Goal: Task Accomplishment & Management: Complete application form

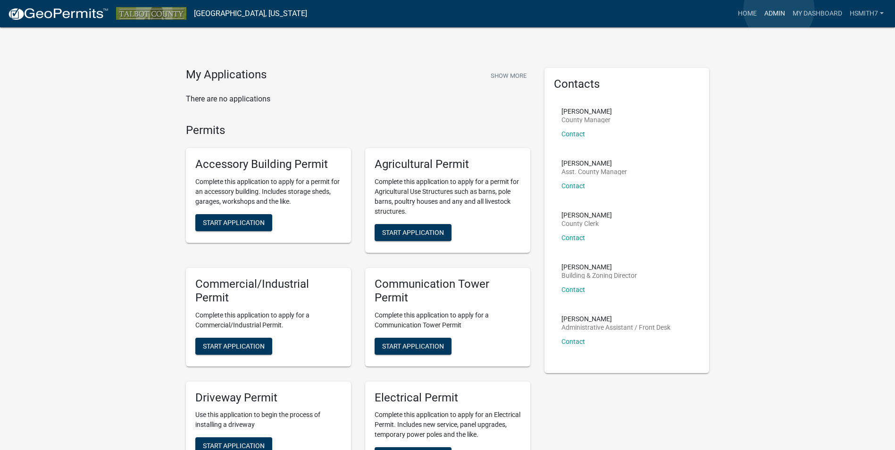
click at [778, 9] on link "Admin" at bounding box center [775, 14] width 28 height 18
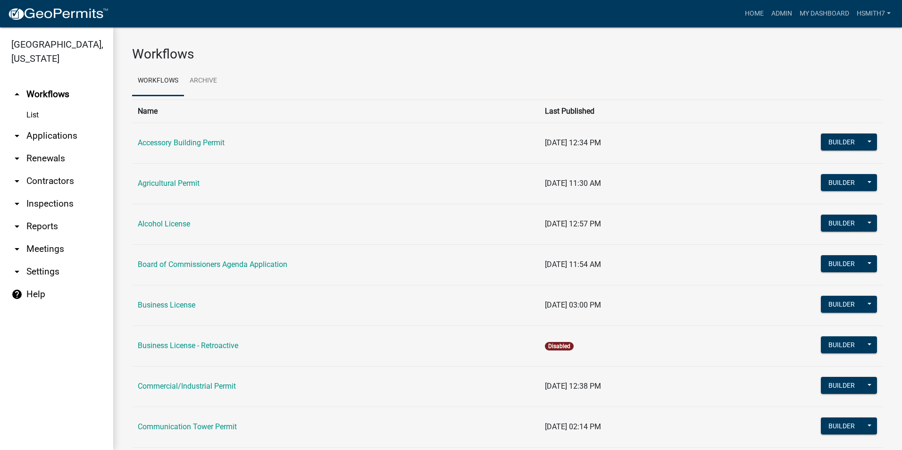
drag, startPoint x: 43, startPoint y: 135, endPoint x: 35, endPoint y: 134, distance: 7.7
click at [43, 135] on link "arrow_drop_down Applications" at bounding box center [56, 136] width 113 height 23
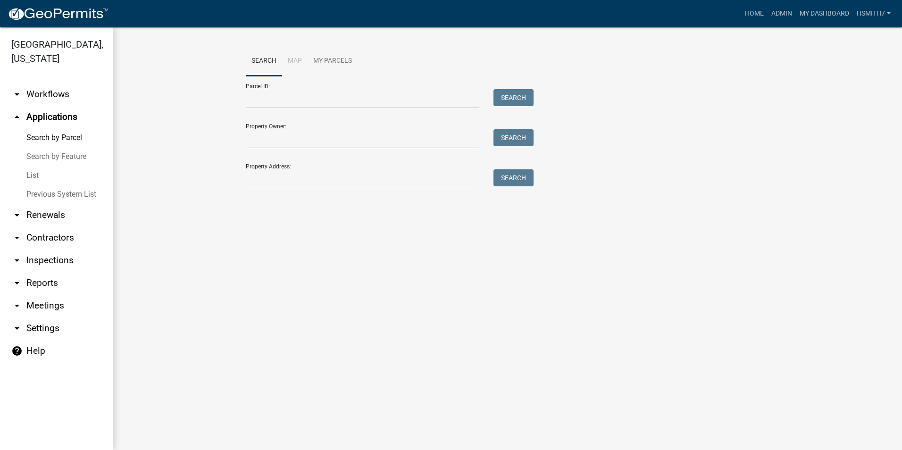
click at [41, 171] on link "List" at bounding box center [56, 175] width 113 height 19
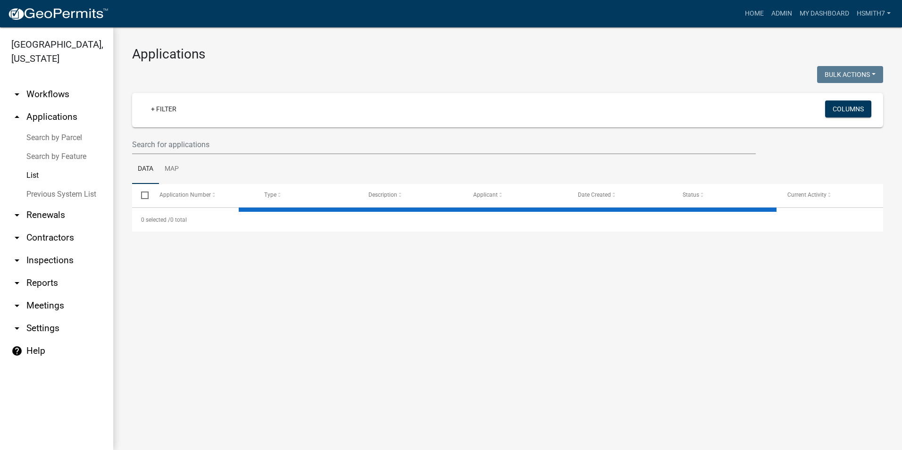
select select "3: 100"
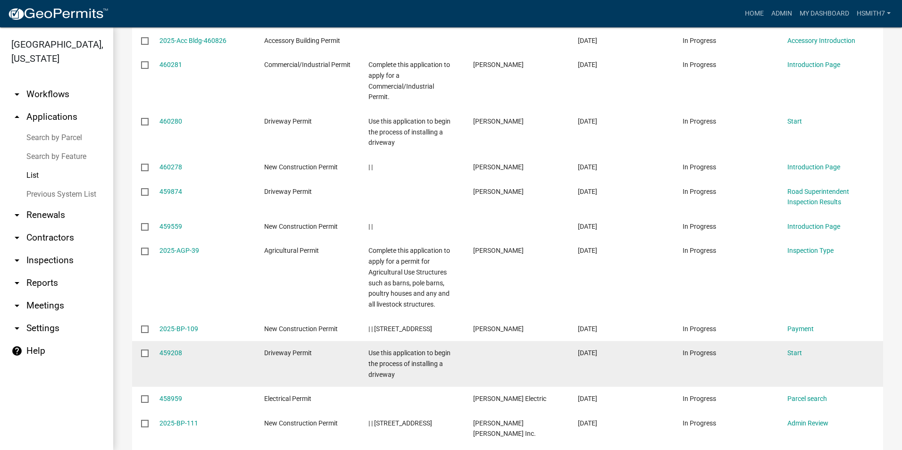
scroll to position [2642, 0]
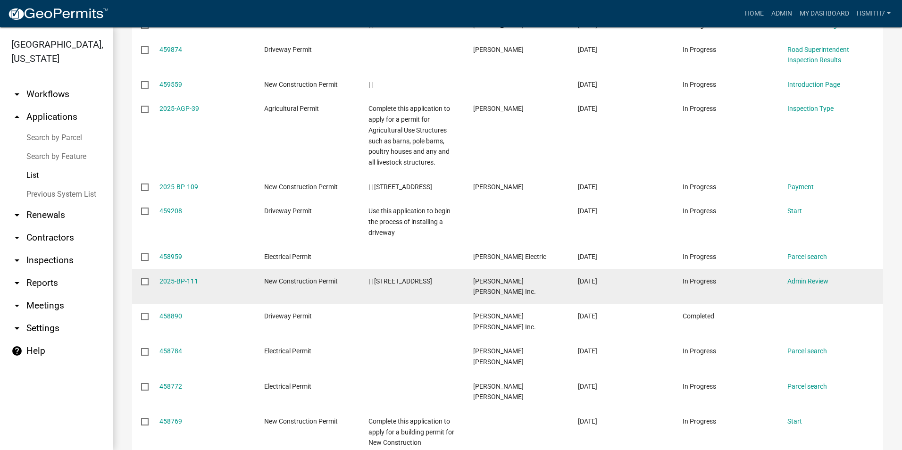
click at [178, 276] on div "2025-BP-111" at bounding box center [202, 281] width 87 height 11
click at [178, 277] on link "2025-BP-111" at bounding box center [178, 281] width 39 height 8
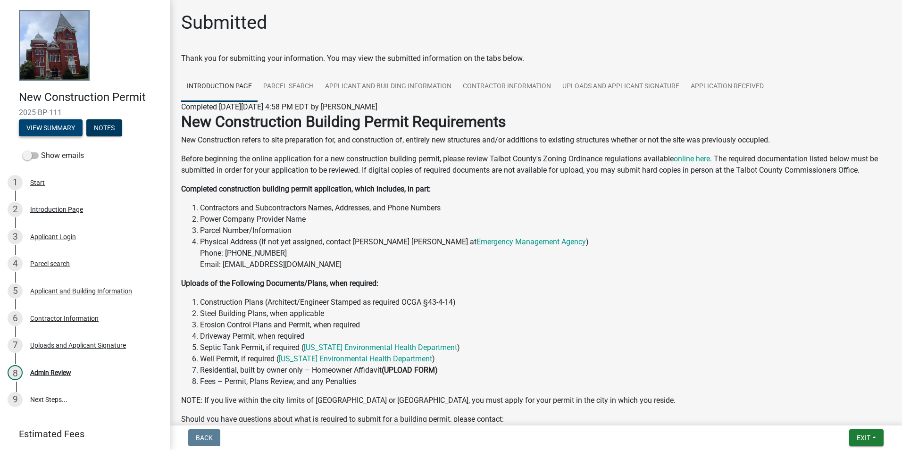
click at [38, 127] on button "View Summary" at bounding box center [51, 127] width 64 height 17
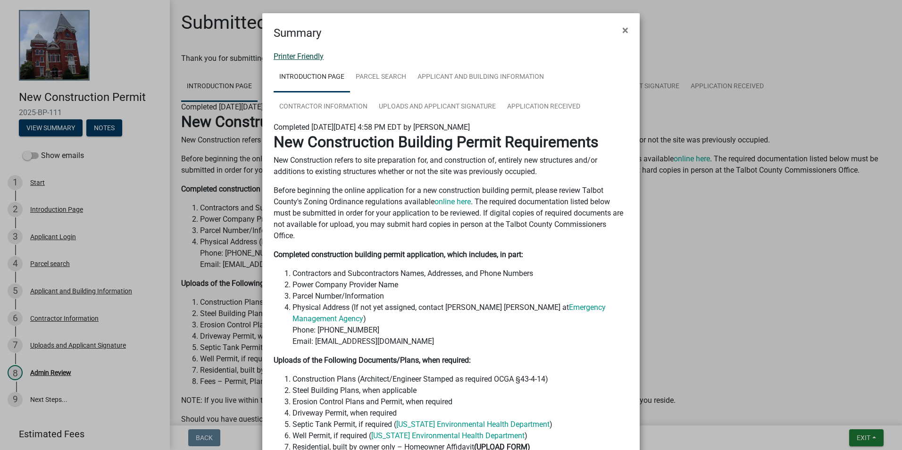
click at [299, 56] on link "Printer Friendly" at bounding box center [299, 56] width 50 height 9
click at [616, 33] on button "×" at bounding box center [625, 30] width 21 height 26
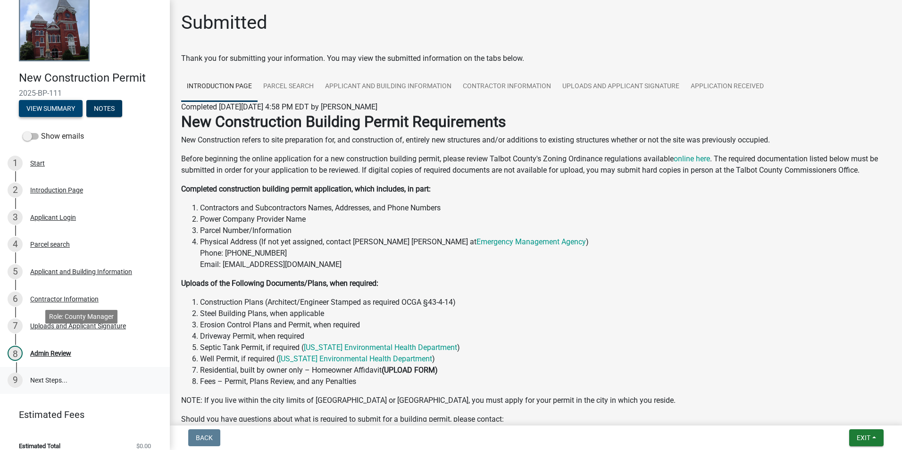
scroll to position [30, 0]
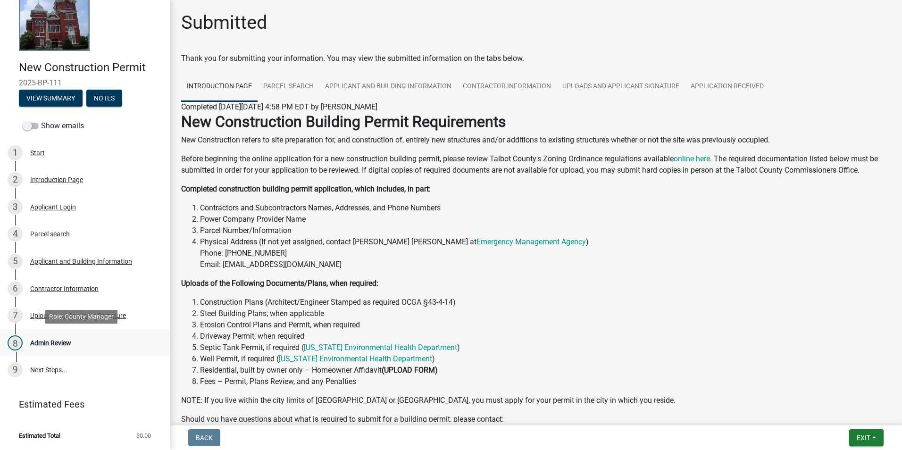
click at [38, 335] on link "8 Admin Review" at bounding box center [85, 342] width 170 height 27
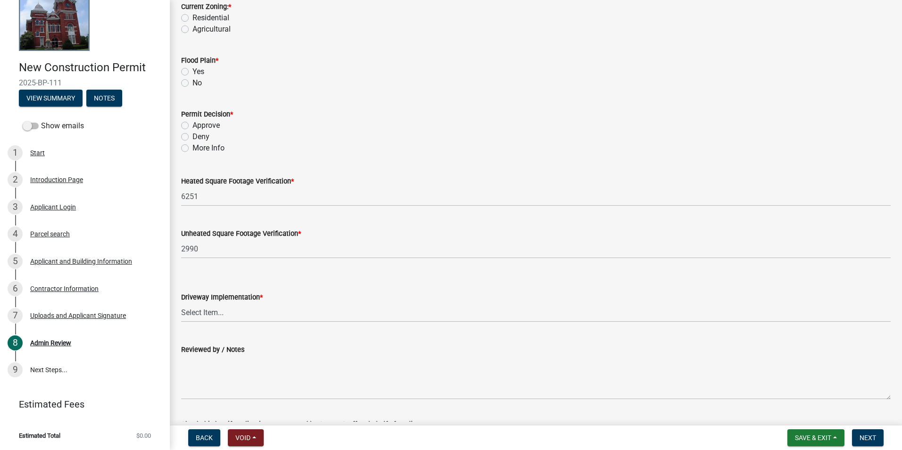
scroll to position [0, 0]
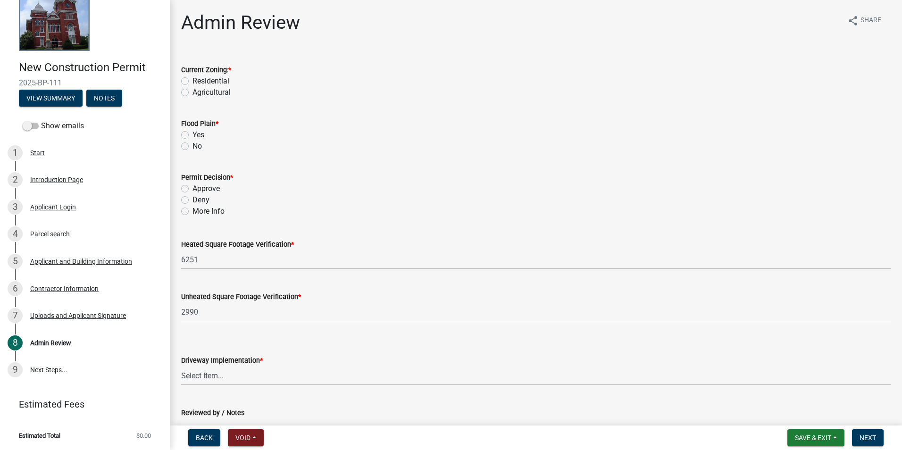
click at [195, 83] on label "Residential" at bounding box center [211, 80] width 37 height 11
click at [195, 82] on input "Residential" at bounding box center [196, 78] width 6 height 6
radio input "true"
click at [189, 137] on div "Yes" at bounding box center [536, 134] width 710 height 11
click at [191, 146] on div "No" at bounding box center [536, 146] width 710 height 11
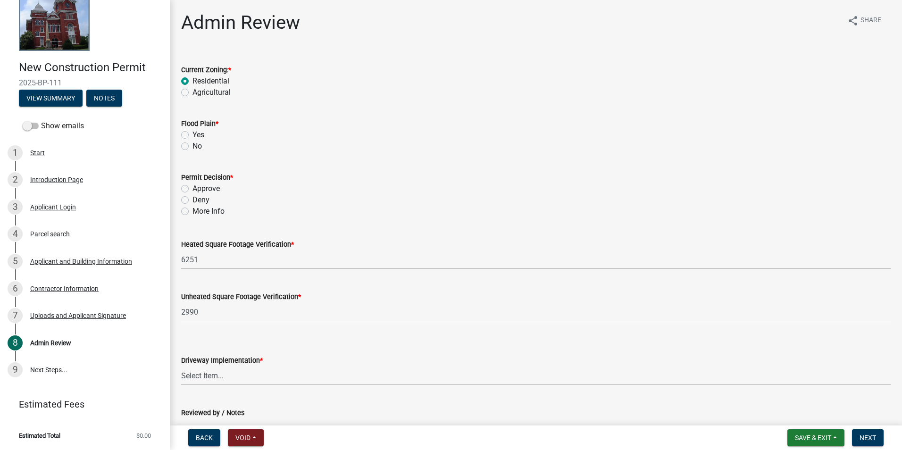
click at [185, 150] on div "No" at bounding box center [536, 146] width 710 height 11
drag, startPoint x: 185, startPoint y: 150, endPoint x: 183, endPoint y: 144, distance: 6.0
click at [193, 144] on label "No" at bounding box center [197, 146] width 9 height 11
click at [193, 144] on input "No" at bounding box center [196, 144] width 6 height 6
radio input "true"
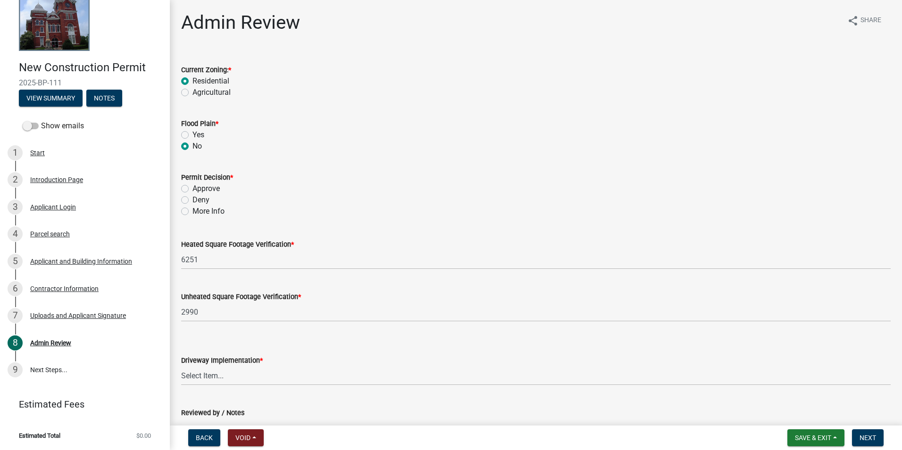
click at [195, 189] on label "Approve" at bounding box center [206, 188] width 27 height 11
click at [195, 189] on input "Approve" at bounding box center [196, 186] width 6 height 6
radio input "true"
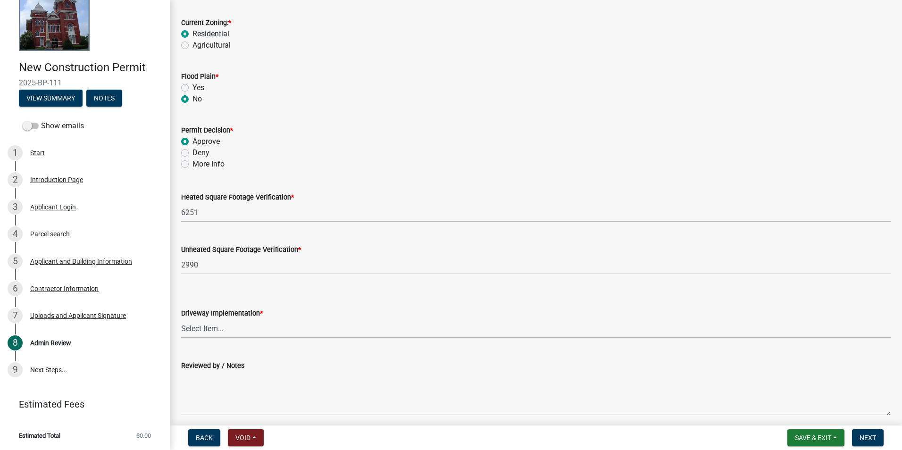
scroll to position [94, 0]
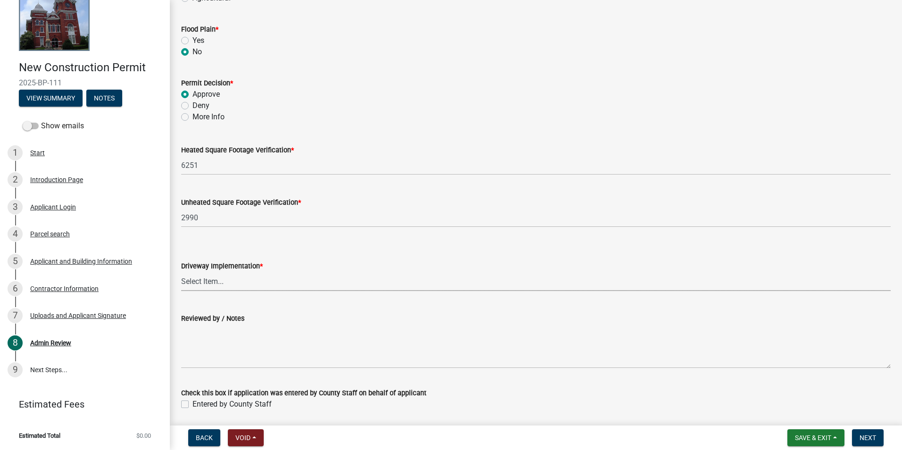
click at [236, 281] on select "Select Item... Driveway Permit Obtained Driveway Pre-Existed / No Permit Needed" at bounding box center [536, 281] width 710 height 19
click at [237, 280] on select "Select Item... Driveway Permit Obtained Driveway Pre-Existed / No Permit Needed" at bounding box center [536, 281] width 710 height 19
click at [181, 272] on select "Select Item... Driveway Permit Obtained Driveway Pre-Existed / No Permit Needed" at bounding box center [536, 281] width 710 height 19
select select "f11d1ce6-d38b-4d21-972d-2f13b16290b6"
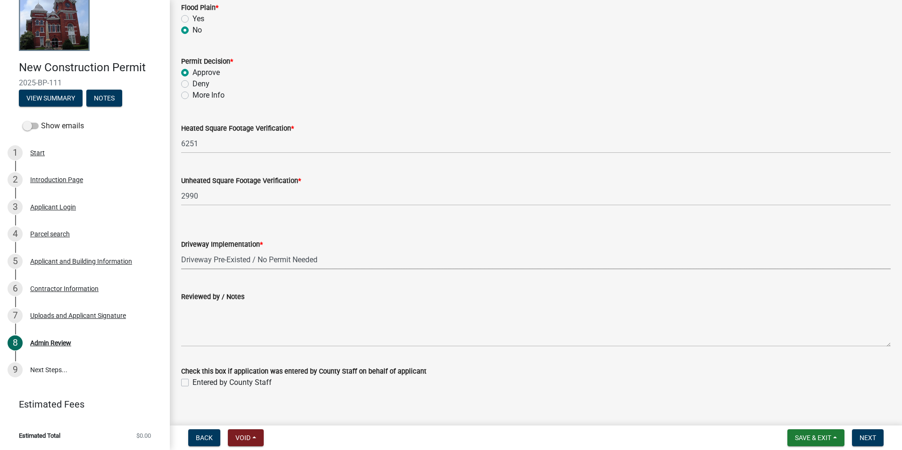
scroll to position [128, 0]
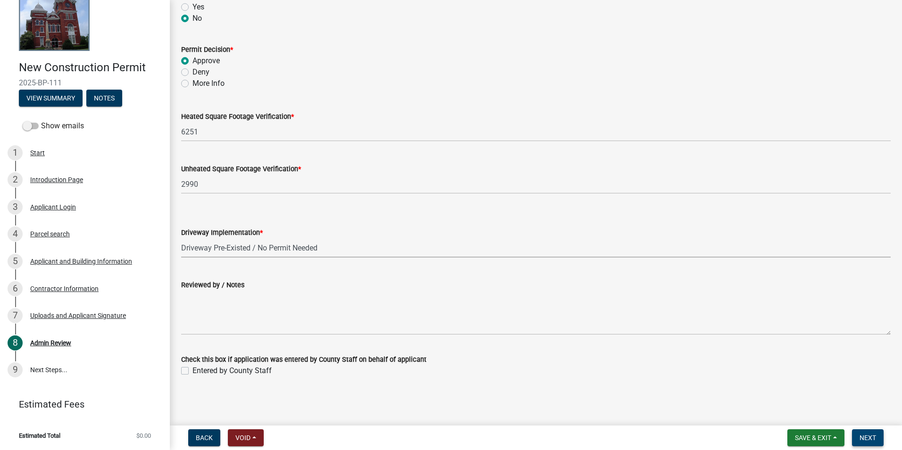
click at [867, 439] on span "Next" at bounding box center [868, 438] width 17 height 8
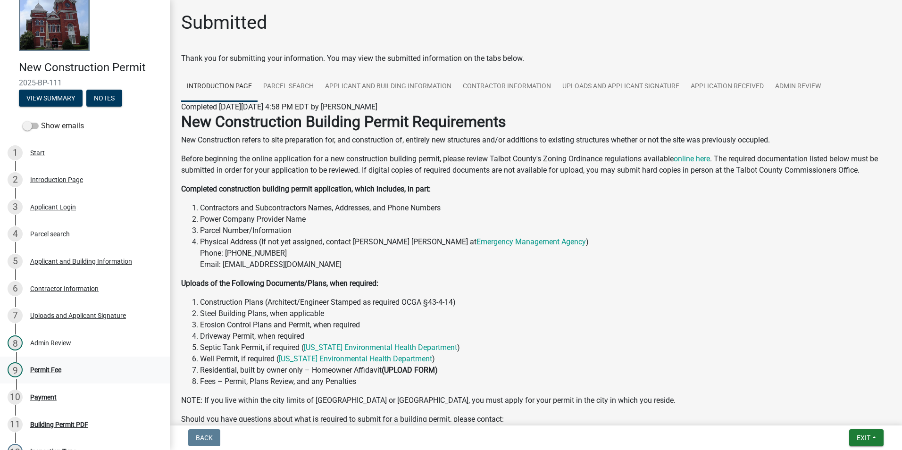
scroll to position [166, 0]
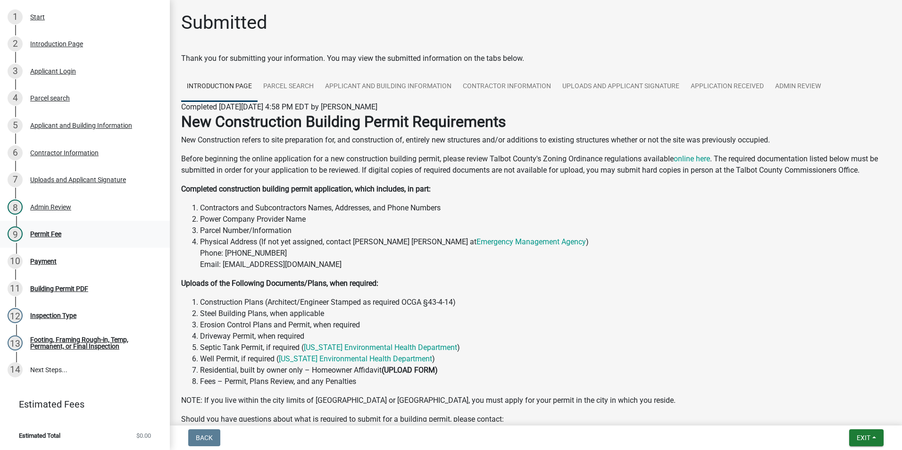
click at [62, 228] on div "9 Permit Fee" at bounding box center [81, 233] width 147 height 15
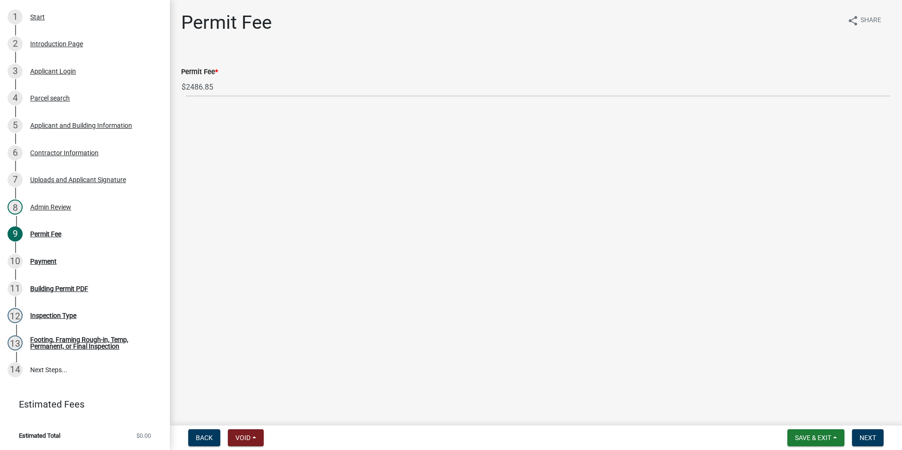
click at [864, 449] on nav "Back Void Withdraw Lock Expire Void Save & Exit Save Save & Exit Next" at bounding box center [536, 438] width 732 height 25
click at [860, 439] on span "Next" at bounding box center [868, 438] width 17 height 8
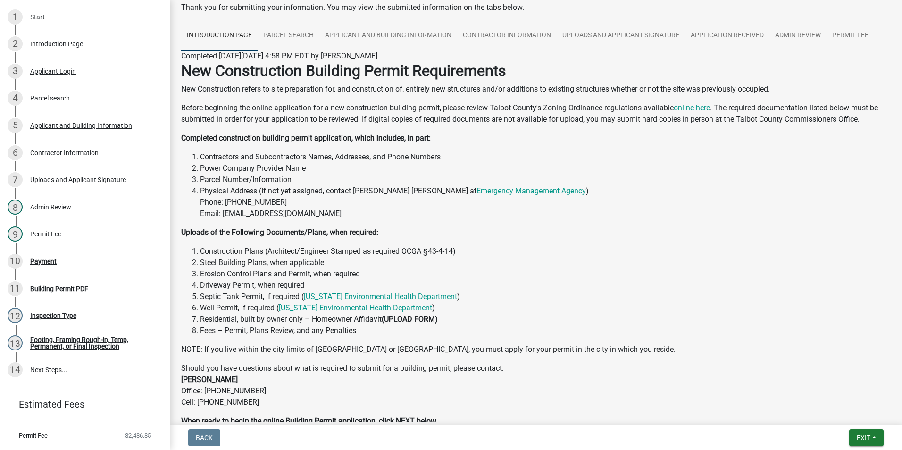
scroll to position [112, 0]
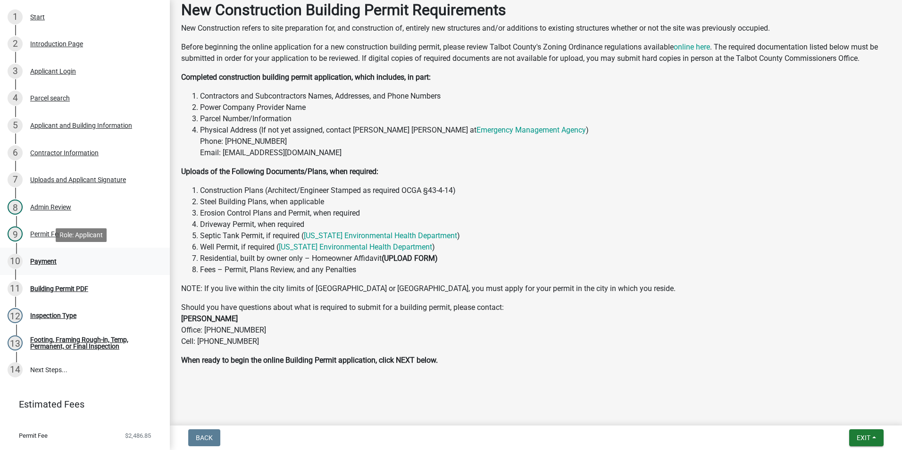
click at [59, 260] on div "10 Payment" at bounding box center [81, 261] width 147 height 15
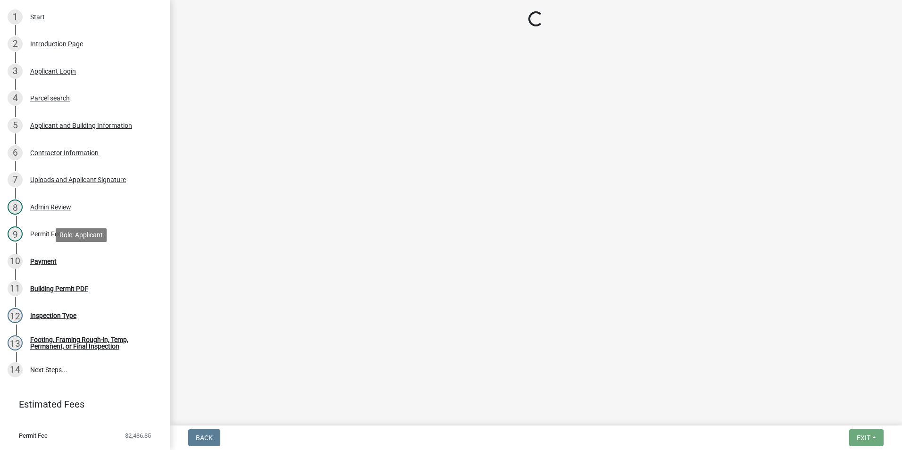
select select "3: 3"
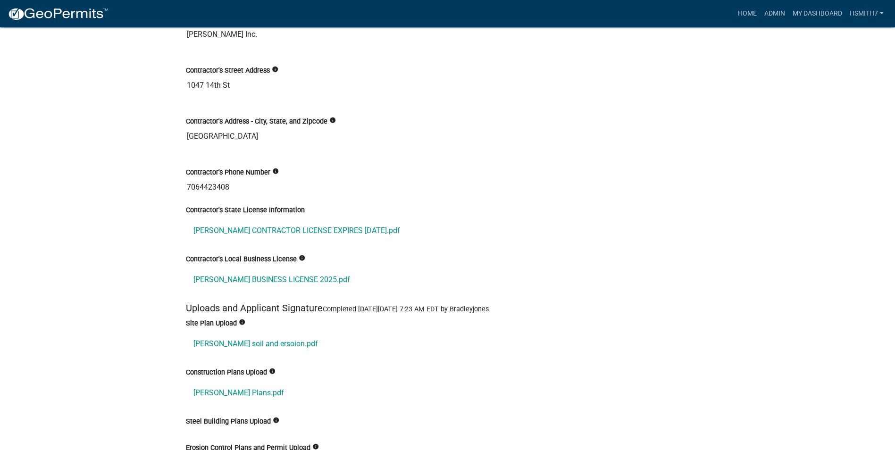
scroll to position [1887, 0]
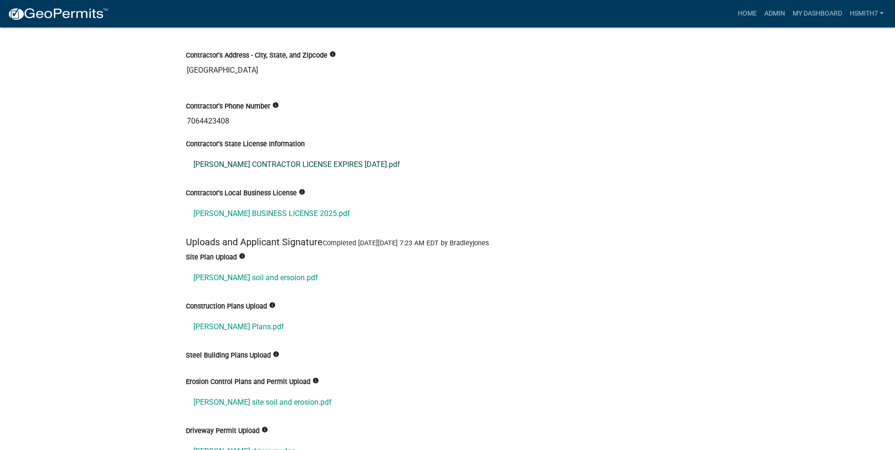
click at [247, 165] on link "[PERSON_NAME] CONTRACTOR LICENSE EXPIRES [DATE].pdf" at bounding box center [448, 164] width 524 height 23
click at [298, 214] on link "[PERSON_NAME] BUSINESS LICENSE 2025.pdf" at bounding box center [448, 213] width 524 height 23
click at [249, 285] on link "[PERSON_NAME] soil and ersoion.pdf" at bounding box center [448, 278] width 524 height 23
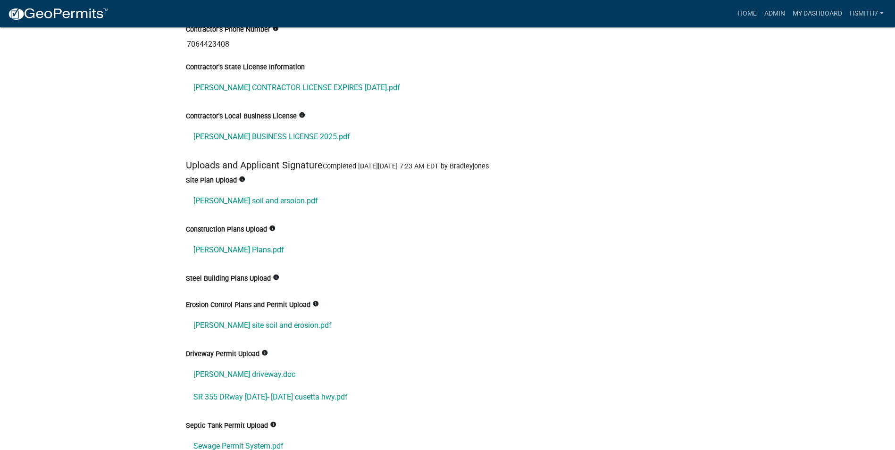
scroll to position [2029, 0]
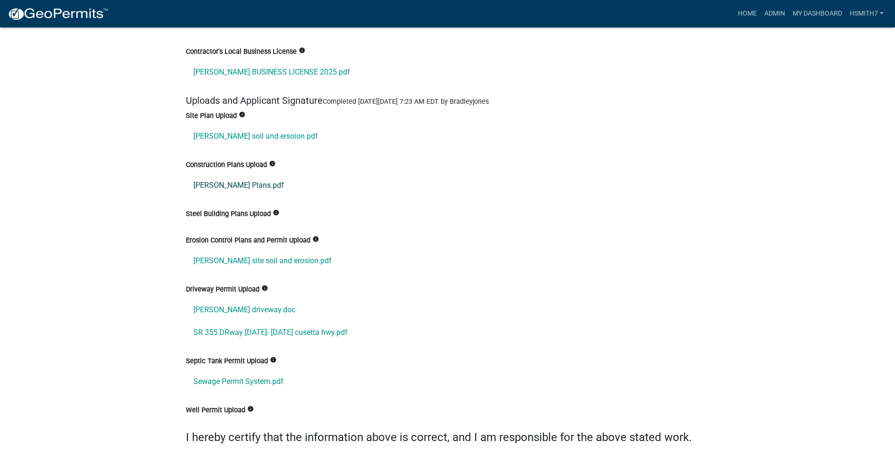
click at [241, 191] on link "[PERSON_NAME] Plans.pdf" at bounding box center [448, 185] width 524 height 23
click at [259, 256] on link "[PERSON_NAME] site soil and erosion.pdf" at bounding box center [448, 261] width 524 height 23
click at [267, 270] on link "[PERSON_NAME] site soil and erosion.pdf" at bounding box center [448, 261] width 524 height 23
click at [295, 329] on link "SR 355 DRway [DATE]- [DATE] cusetta hwy.pdf" at bounding box center [448, 332] width 524 height 23
click at [243, 182] on link "[PERSON_NAME] Plans.pdf" at bounding box center [448, 185] width 524 height 23
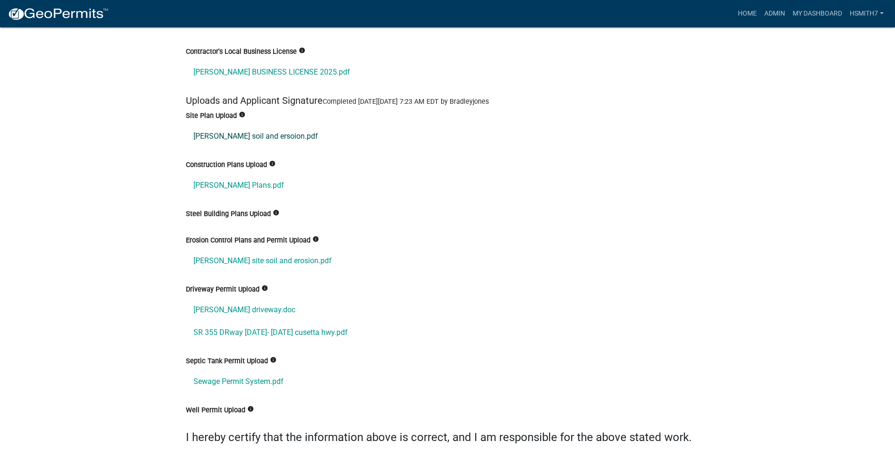
click at [254, 132] on link "[PERSON_NAME] soil and ersoion.pdf" at bounding box center [448, 136] width 524 height 23
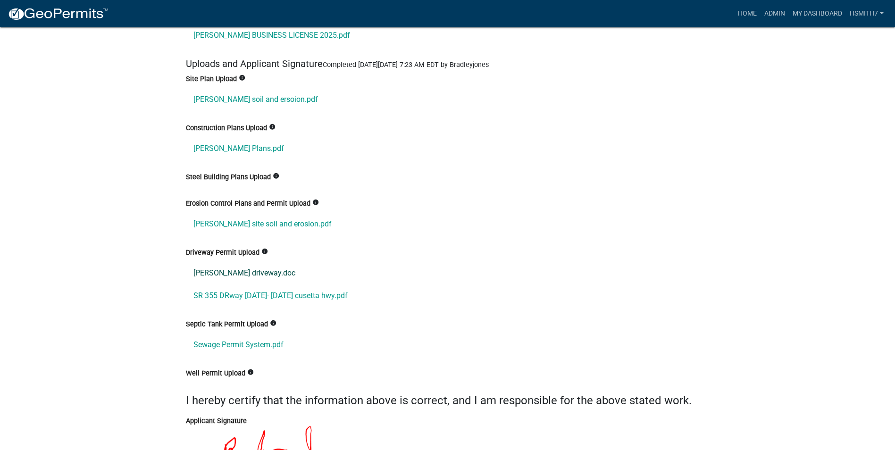
scroll to position [2076, 0]
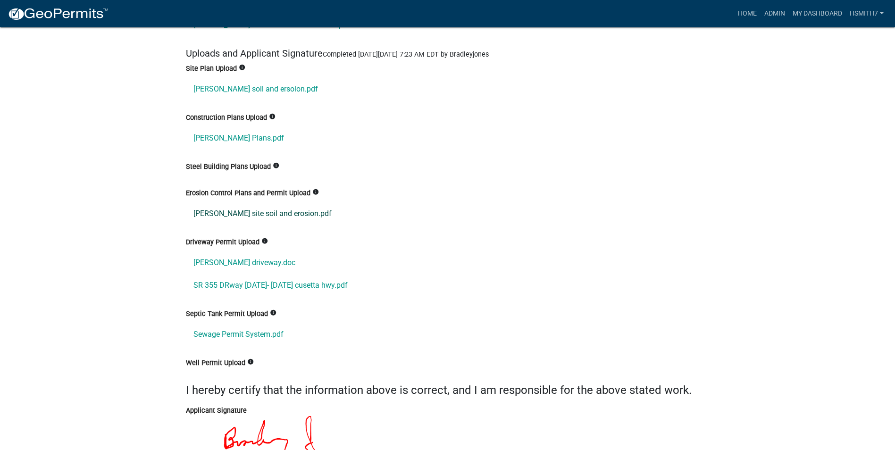
click at [267, 221] on link "[PERSON_NAME] site soil and erosion.pdf" at bounding box center [448, 213] width 524 height 23
click at [246, 261] on link "[PERSON_NAME] driveway.doc" at bounding box center [448, 262] width 524 height 23
click at [244, 261] on link "[PERSON_NAME] driveway.doc" at bounding box center [448, 262] width 524 height 23
click at [258, 284] on link "SR 355 DRway [DATE]- [DATE] cusetta hwy.pdf" at bounding box center [448, 285] width 524 height 23
click at [271, 330] on link "Sewage Permit System.pdf" at bounding box center [448, 334] width 524 height 23
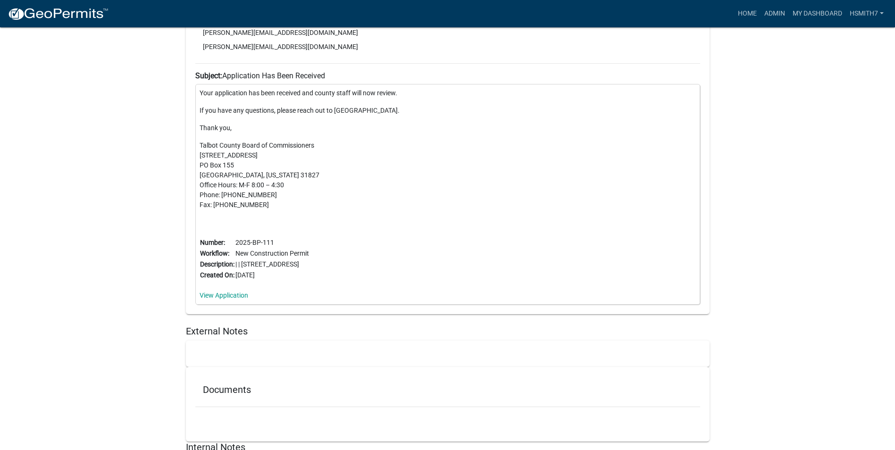
scroll to position [2877, 0]
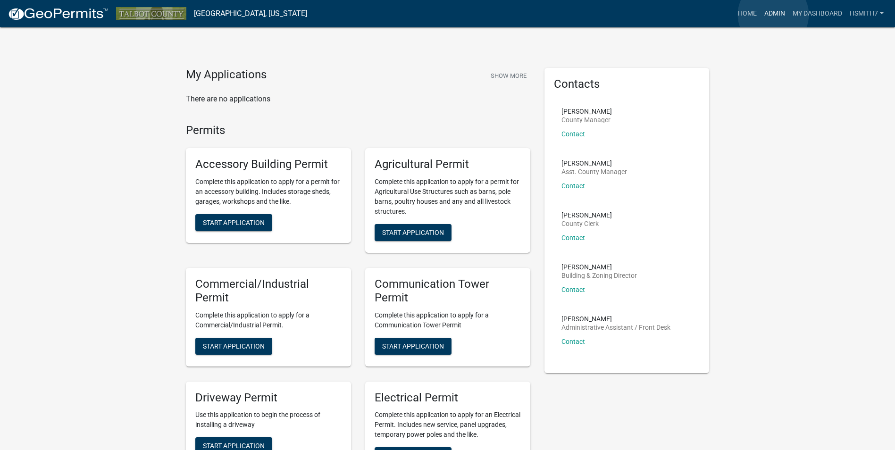
click at [773, 14] on link "Admin" at bounding box center [775, 14] width 28 height 18
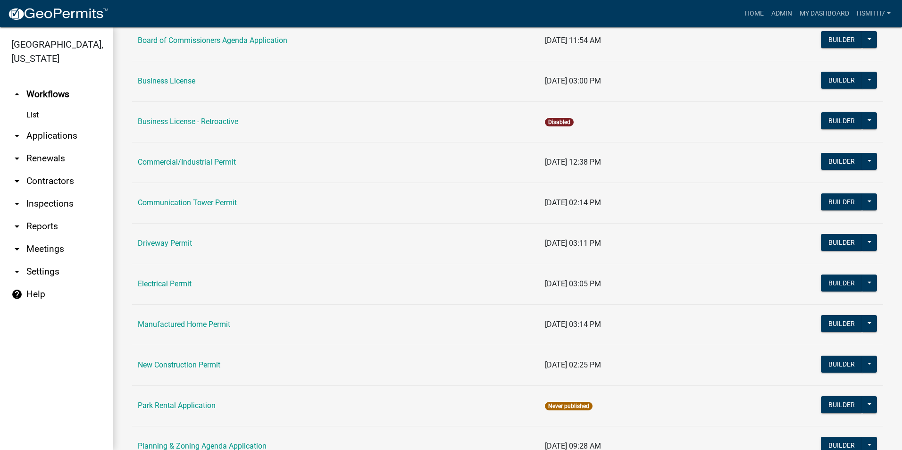
scroll to position [236, 0]
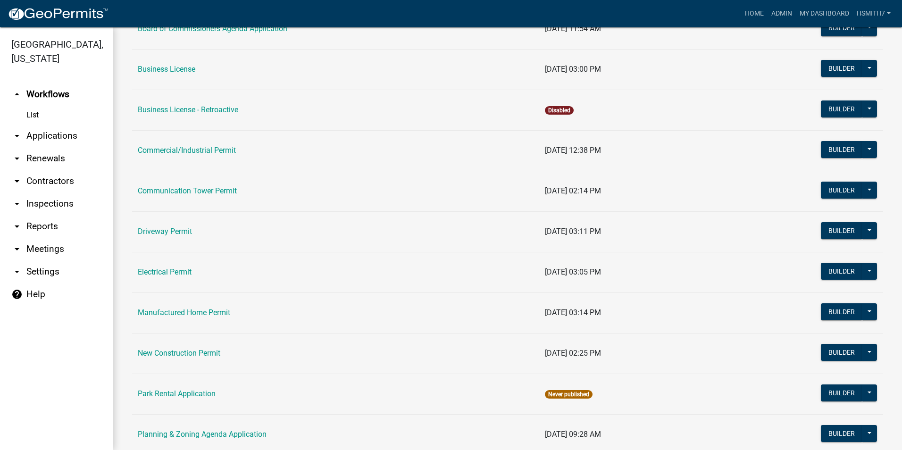
click at [37, 145] on link "arrow_drop_down Applications" at bounding box center [56, 136] width 113 height 23
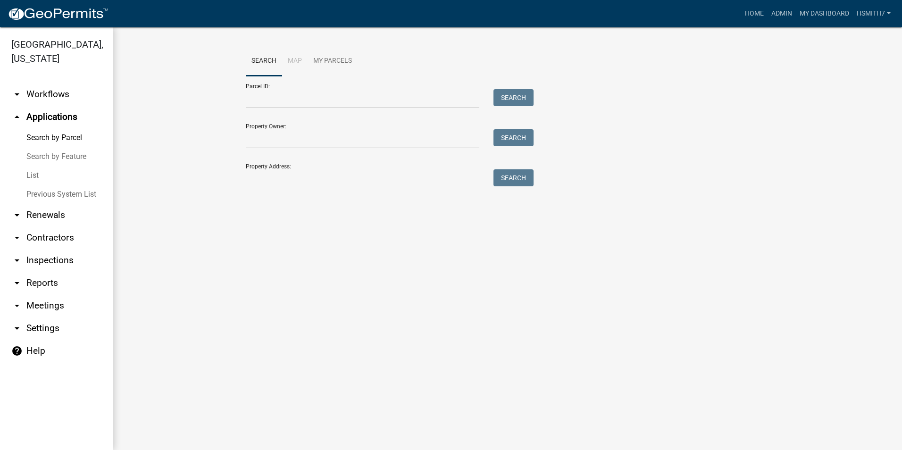
click at [38, 185] on link "Previous System List" at bounding box center [56, 194] width 113 height 19
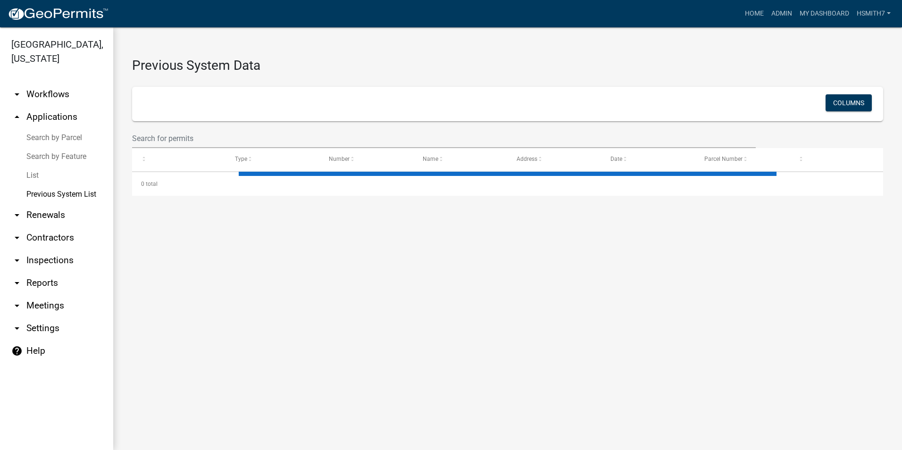
click at [30, 175] on link "List" at bounding box center [56, 175] width 113 height 19
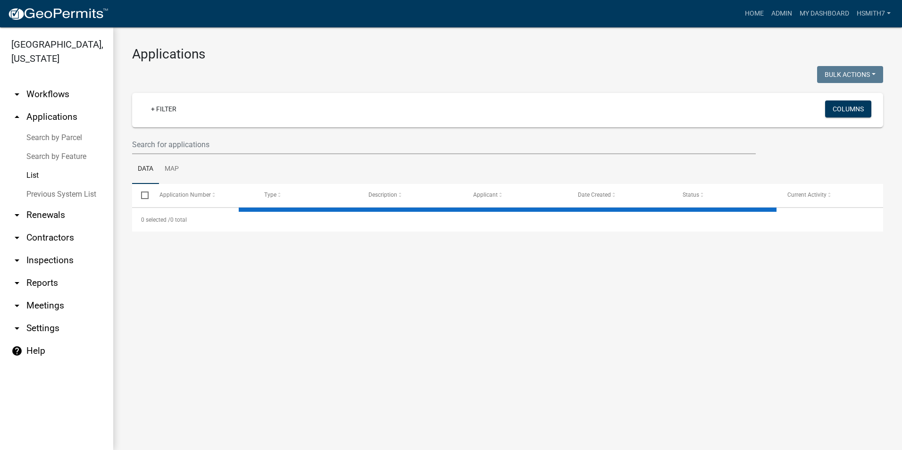
select select "3: 100"
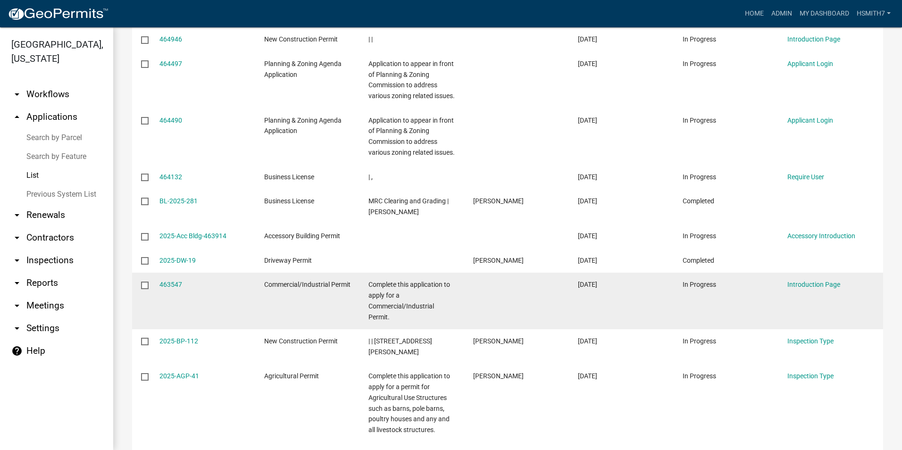
scroll to position [1982, 0]
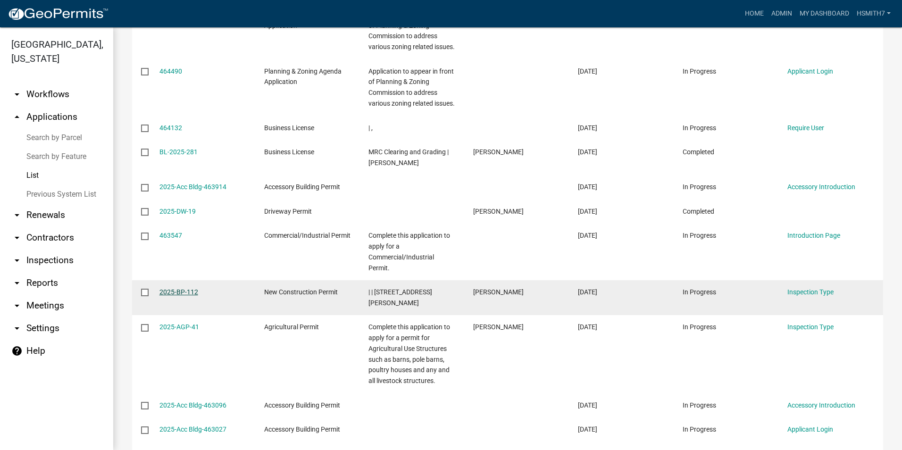
click at [165, 288] on link "2025-BP-112" at bounding box center [178, 292] width 39 height 8
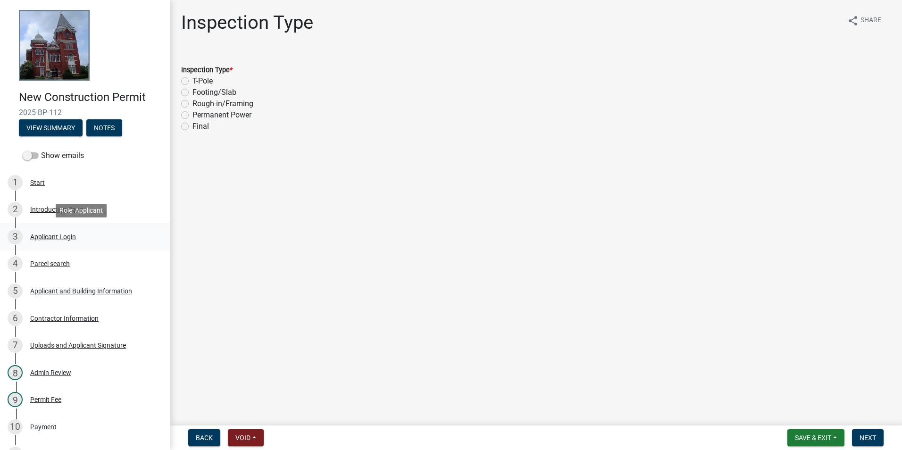
click at [73, 237] on div "Applicant Login" at bounding box center [53, 237] width 46 height 7
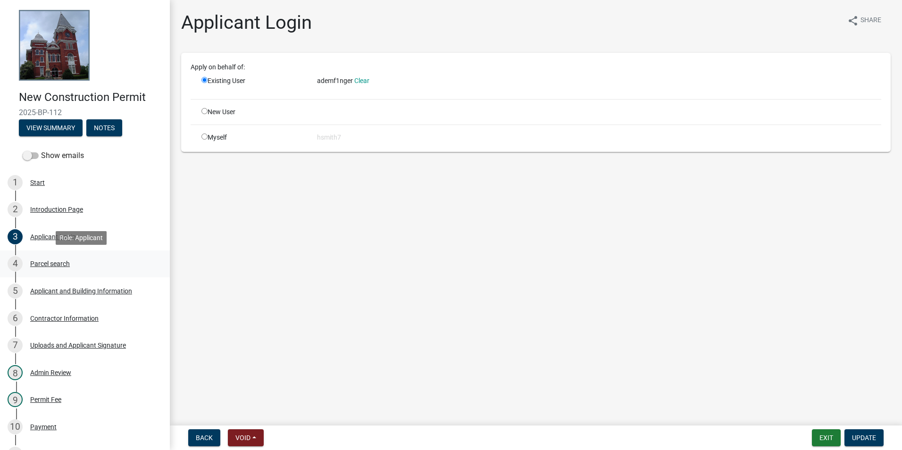
click at [79, 260] on div "4 Parcel search" at bounding box center [81, 263] width 147 height 15
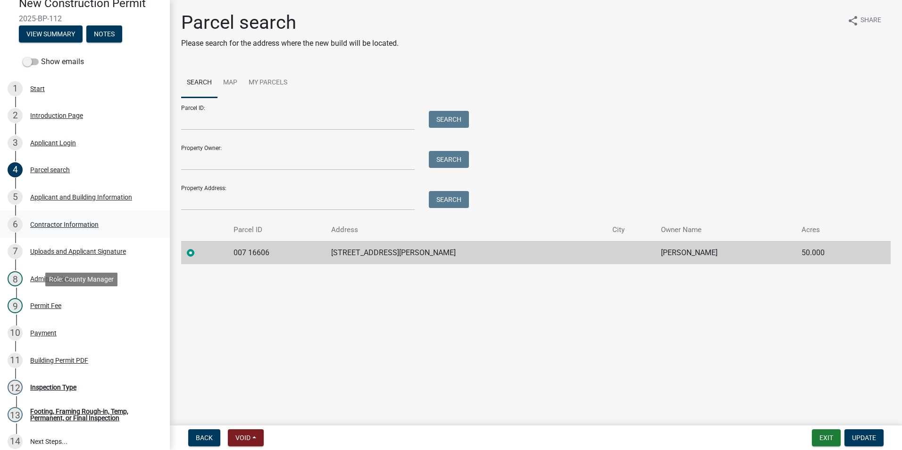
scroll to position [94, 0]
click at [58, 284] on div "8 Admin Review" at bounding box center [81, 278] width 147 height 15
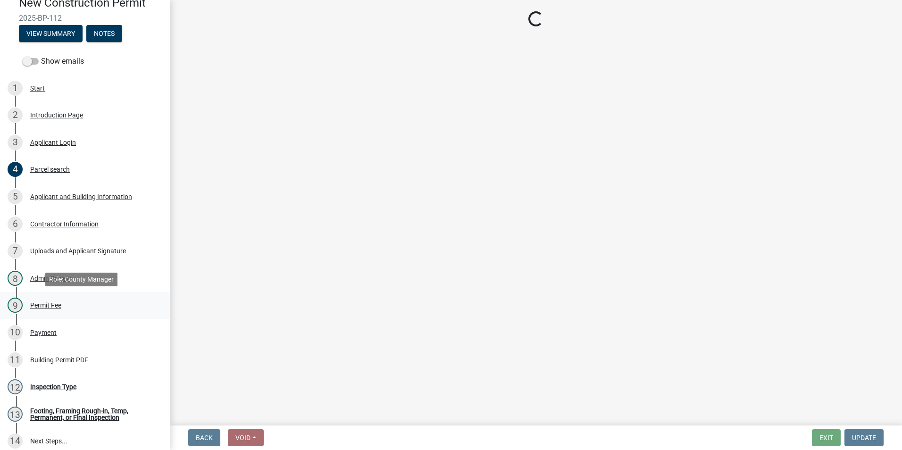
select select "f11d1ce6-d38b-4d21-972d-2f13b16290b6"
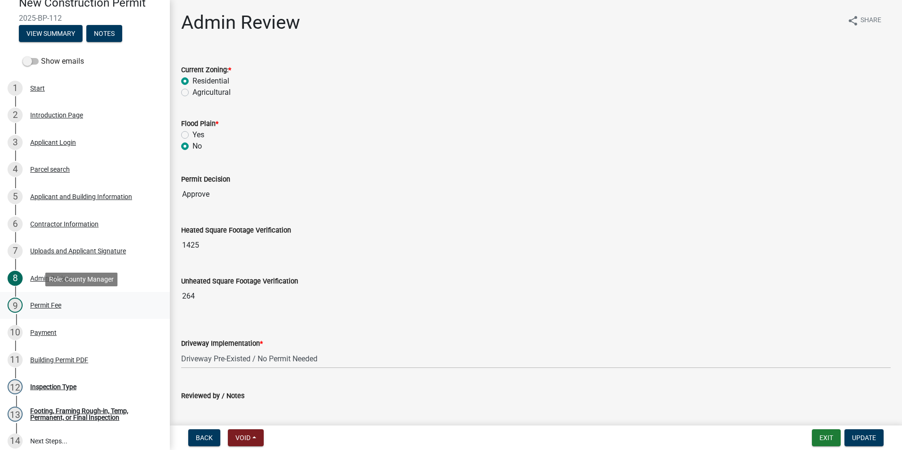
click at [60, 299] on div "9 Permit Fee" at bounding box center [81, 305] width 147 height 15
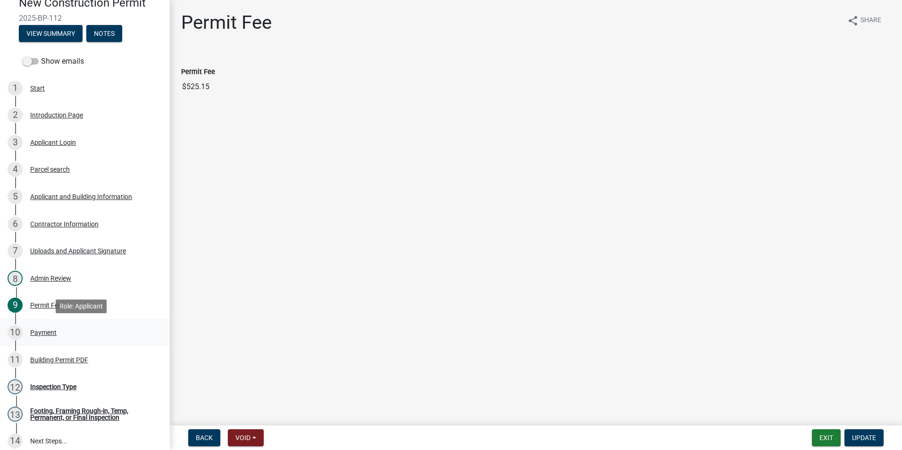
click at [104, 323] on link "10 Payment" at bounding box center [85, 332] width 170 height 27
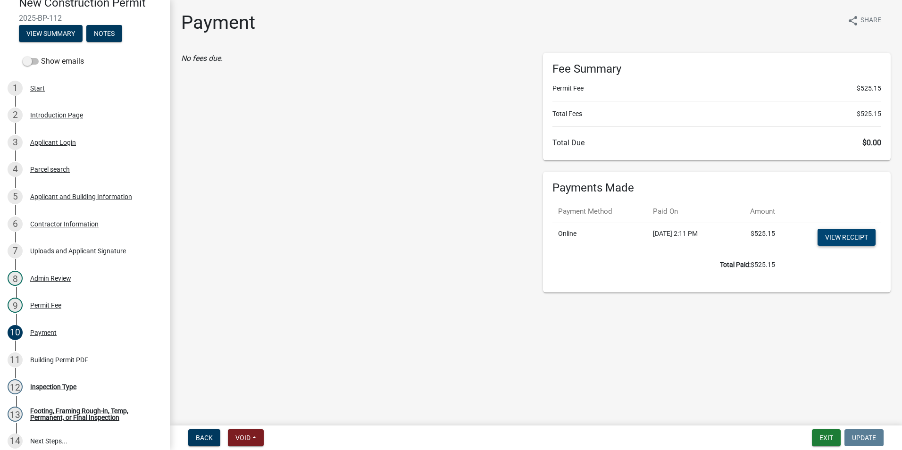
click at [834, 239] on link "View receipt" at bounding box center [847, 237] width 58 height 17
click at [72, 366] on div "11 Building Permit PDF" at bounding box center [81, 359] width 147 height 15
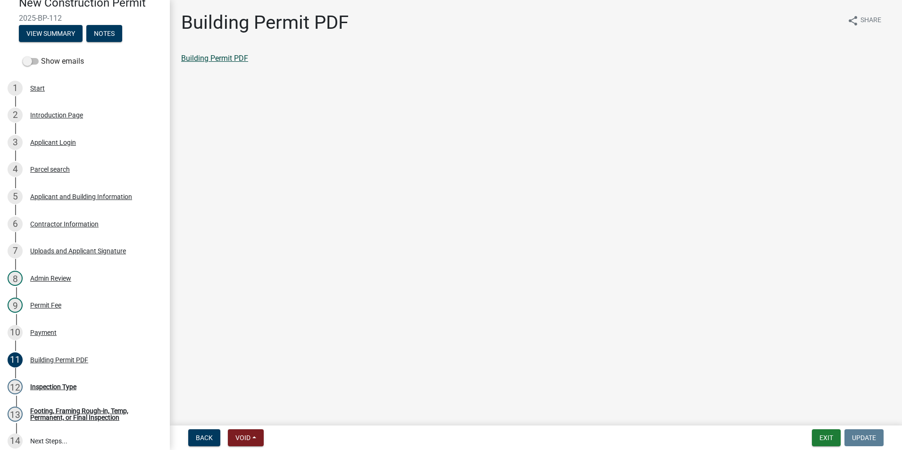
click at [218, 59] on link "Building Permit PDF" at bounding box center [214, 58] width 67 height 9
